Goal: Navigation & Orientation: Find specific page/section

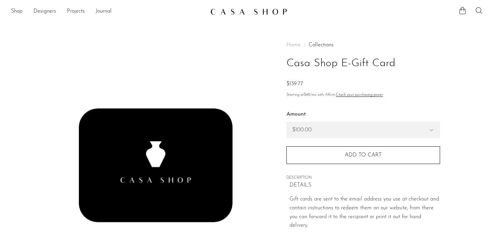
click at [290, 14] on div at bounding box center [387, 11] width 194 height 10
click at [268, 6] on link at bounding box center [247, 11] width 74 height 12
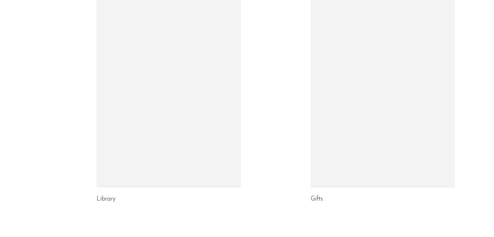
scroll to position [426, 0]
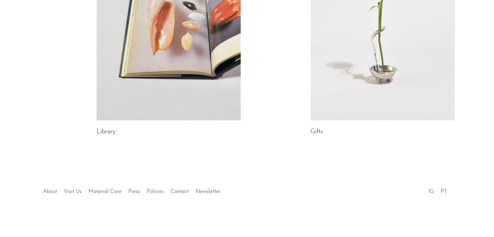
click at [51, 190] on link "About" at bounding box center [50, 191] width 14 height 5
